Goal: Find specific page/section: Find specific page/section

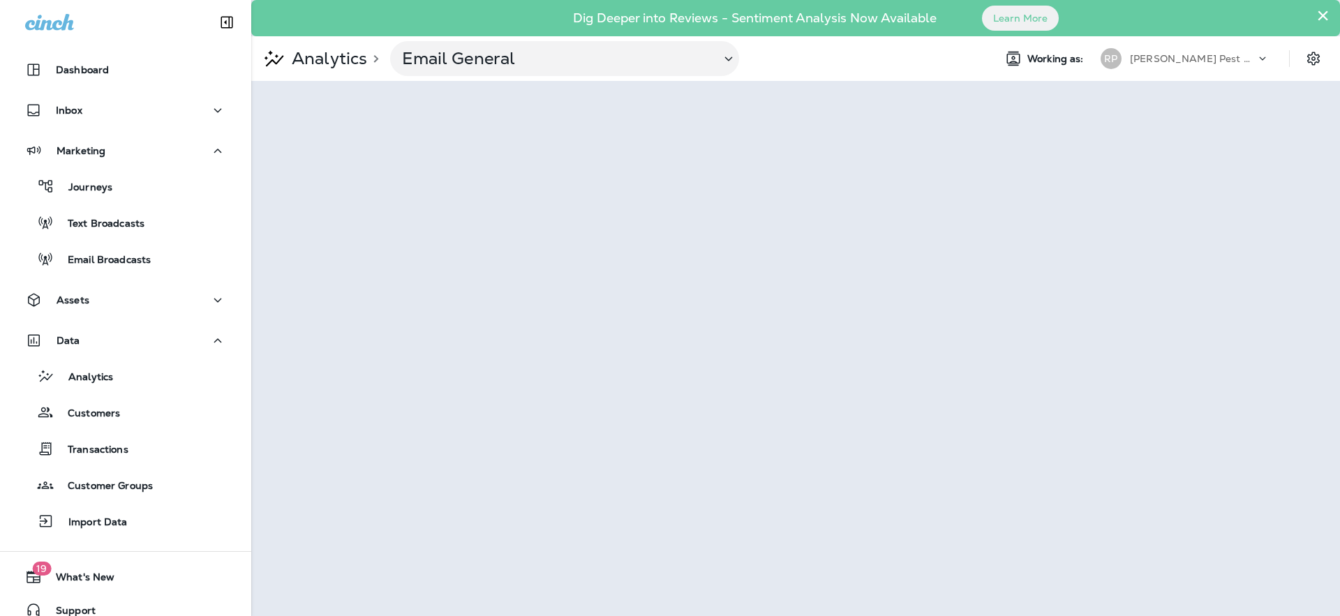
scroll to position [16, 0]
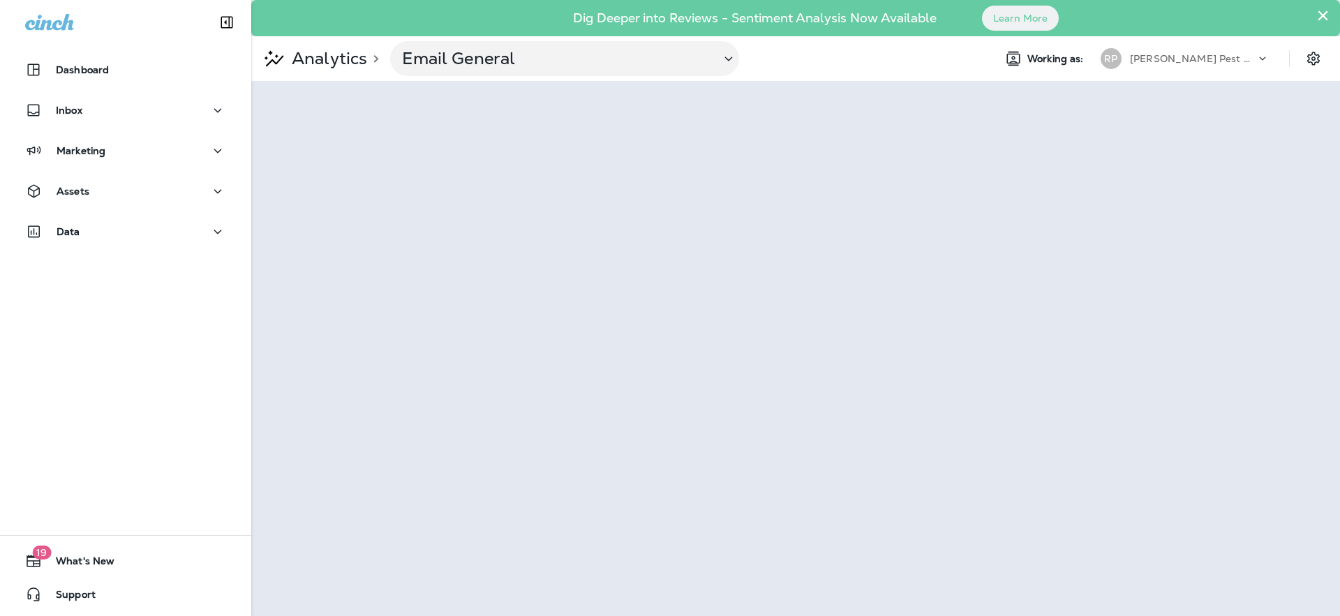
click at [177, 341] on div "Dashboard Inbox Marketing Assets Data 19 What's New Support" at bounding box center [125, 308] width 251 height 616
click at [110, 231] on div "Data" at bounding box center [125, 231] width 201 height 17
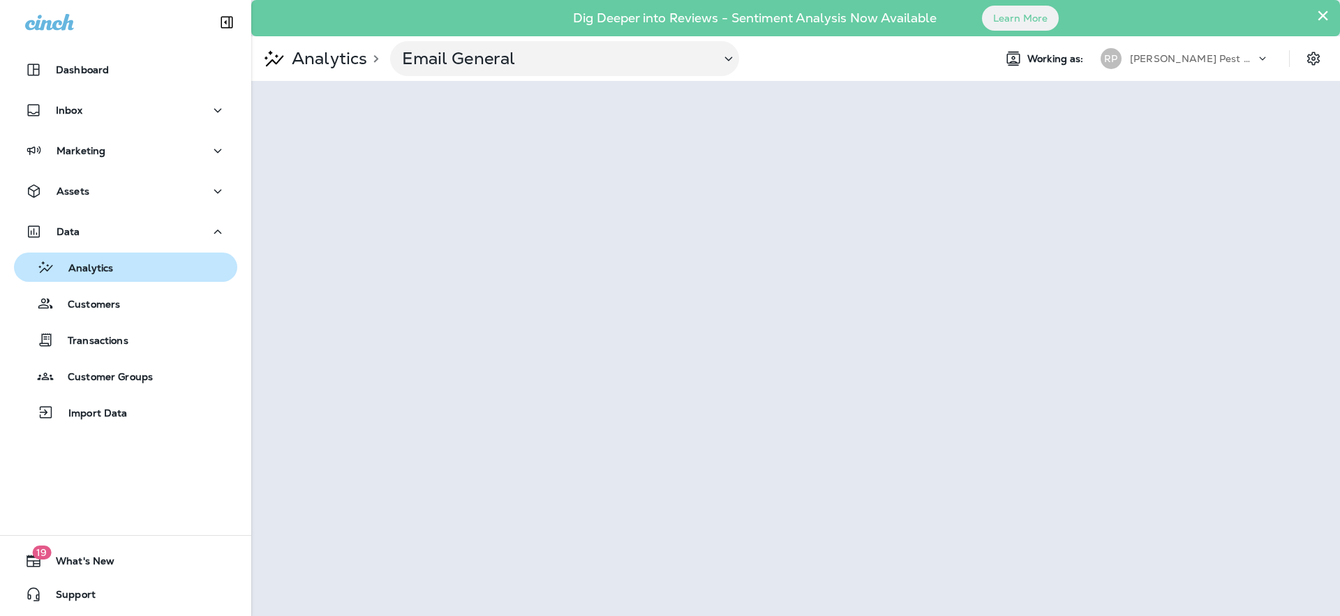
click at [83, 262] on p "Analytics" at bounding box center [83, 268] width 59 height 13
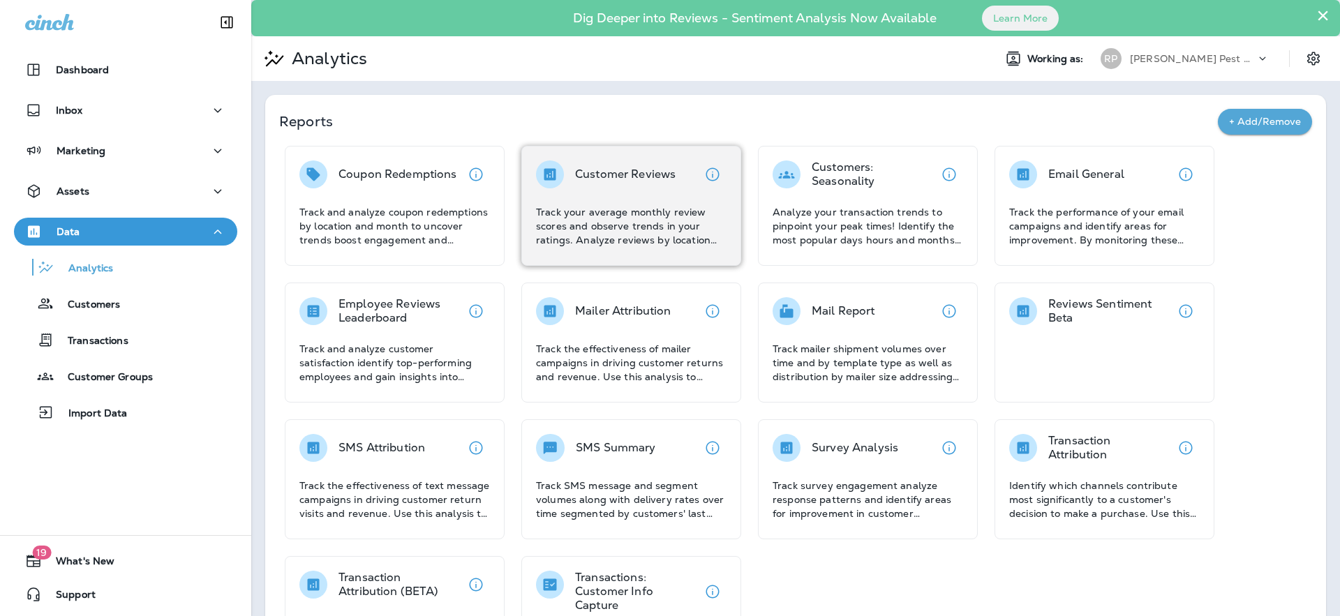
click at [618, 181] on p "Customer Reviews" at bounding box center [625, 175] width 101 height 14
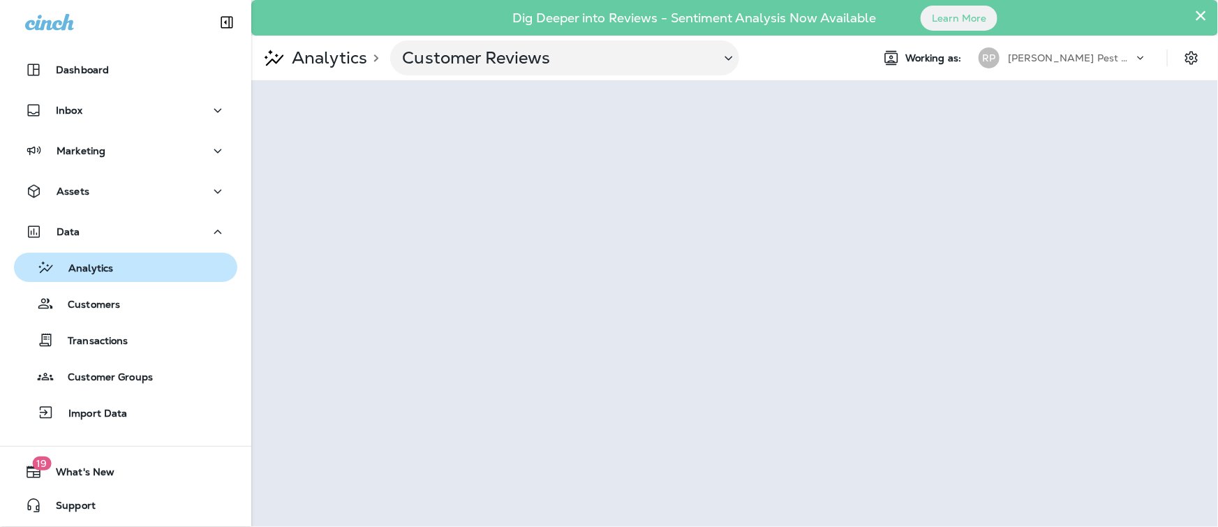
click at [97, 271] on p "Analytics" at bounding box center [83, 268] width 59 height 13
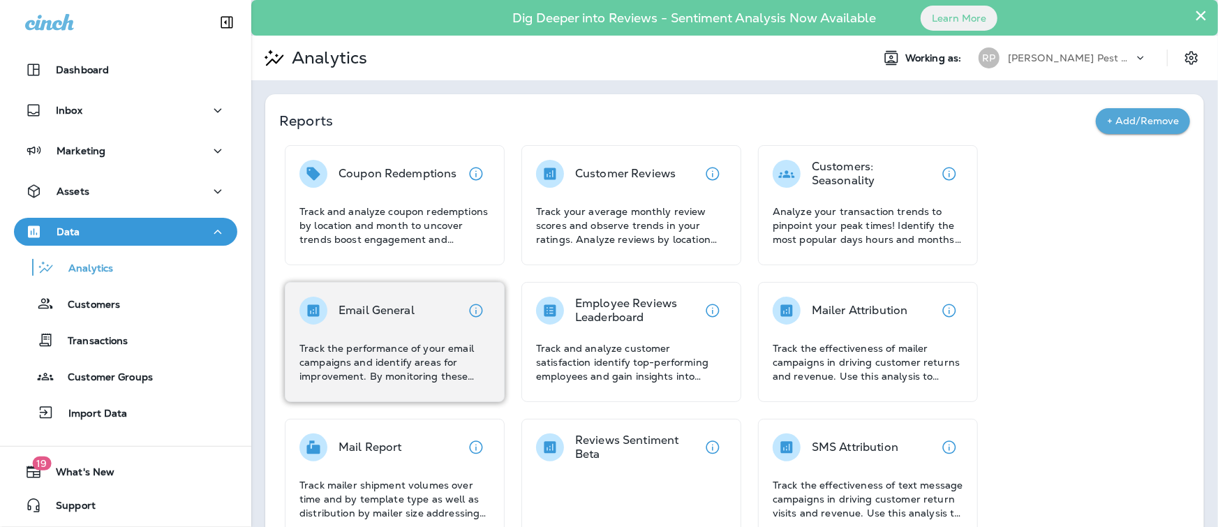
click at [411, 313] on p "Email General" at bounding box center [376, 311] width 76 height 14
